Goal: Task Accomplishment & Management: Manage account settings

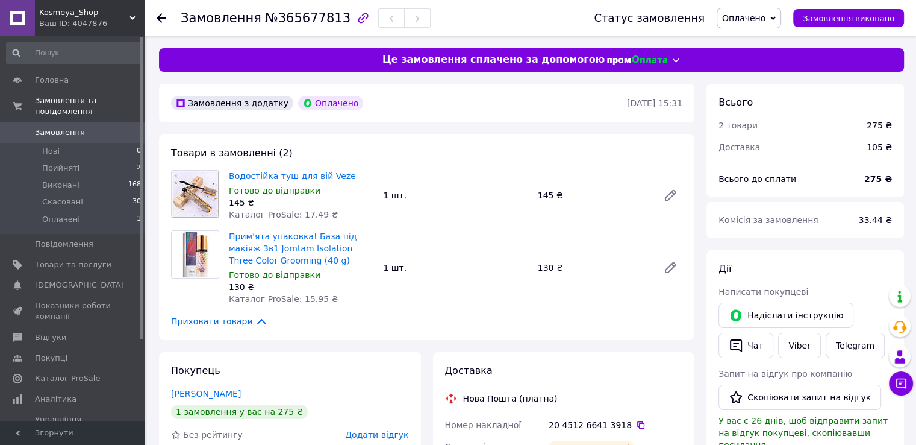
click at [70, 127] on span "Замовлення" at bounding box center [60, 132] width 50 height 11
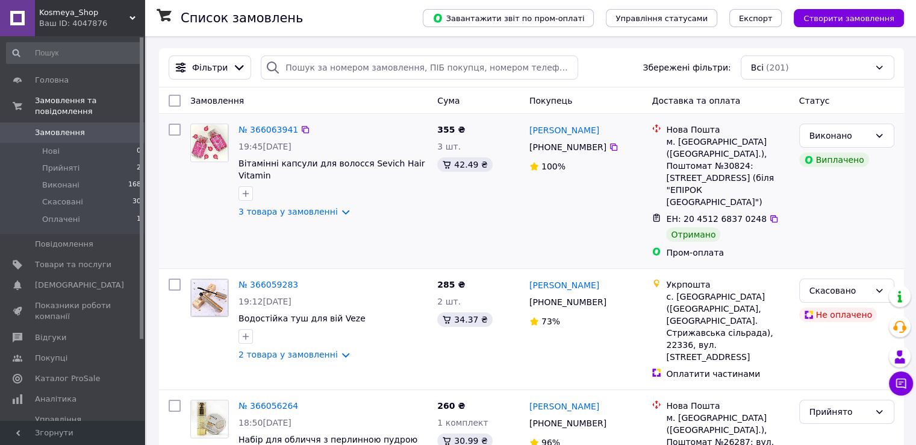
scroll to position [60, 0]
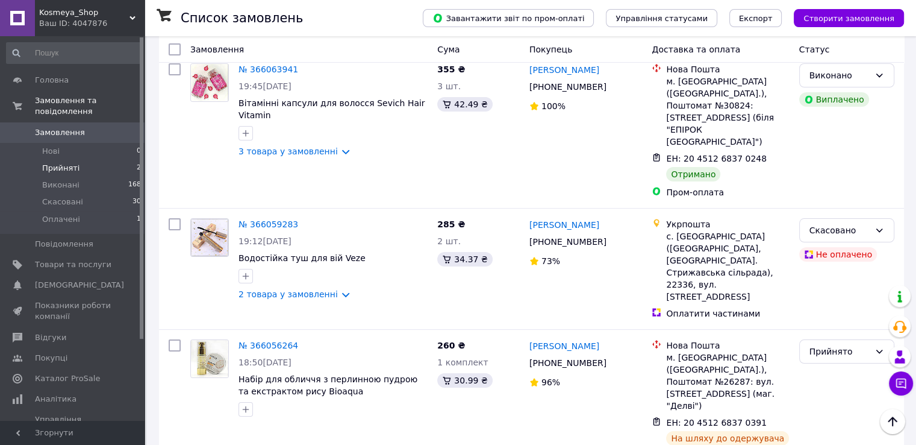
click at [64, 163] on span "Прийняті" at bounding box center [60, 168] width 37 height 11
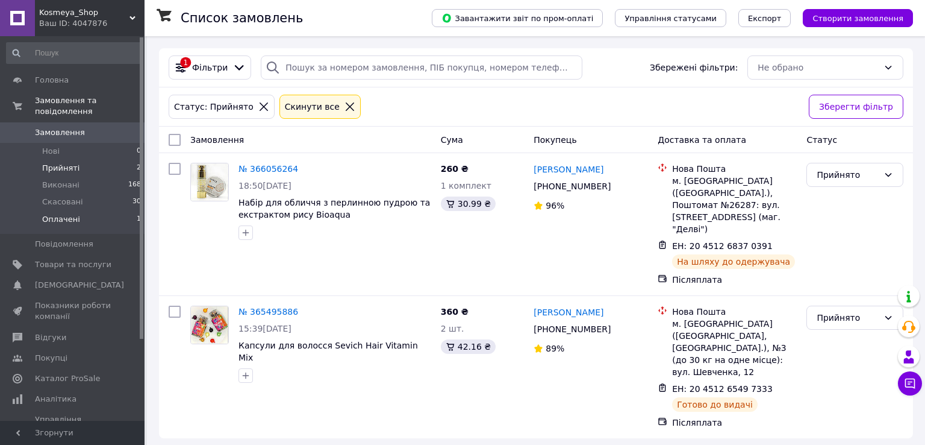
click at [60, 214] on span "Оплачені" at bounding box center [61, 219] width 38 height 11
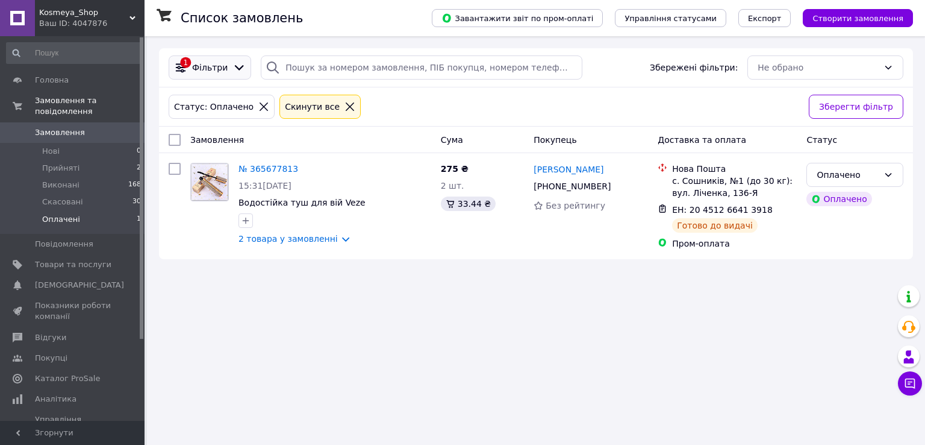
click at [234, 72] on icon at bounding box center [239, 67] width 13 height 13
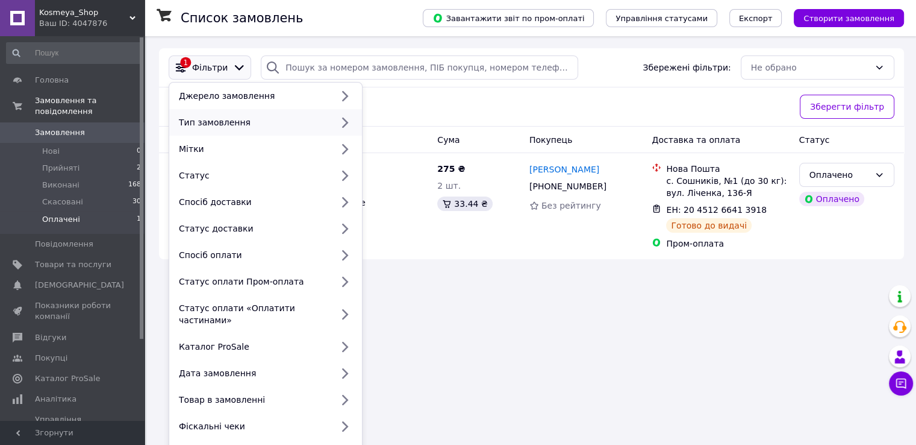
click at [271, 118] on div "Тип замовлення" at bounding box center [253, 122] width 158 height 12
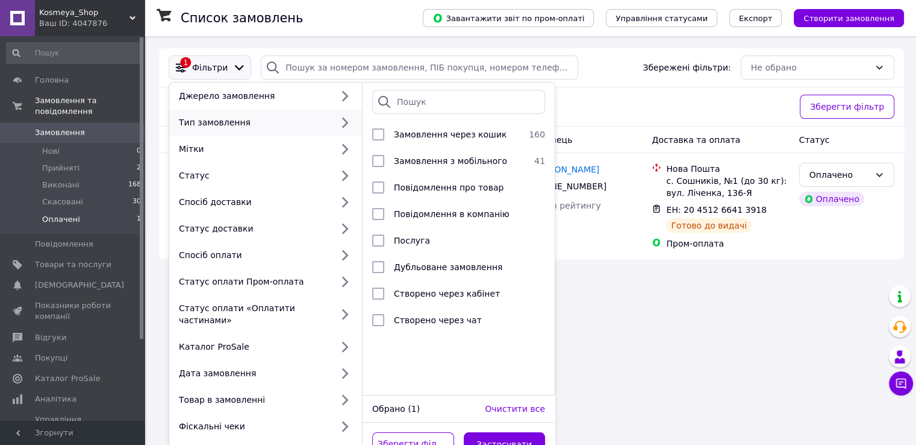
click at [696, 314] on div "Список замовлень Завантажити звіт по пром-оплаті Управління статусами Експорт С…" at bounding box center [531, 222] width 769 height 445
